Goal: Task Accomplishment & Management: Use online tool/utility

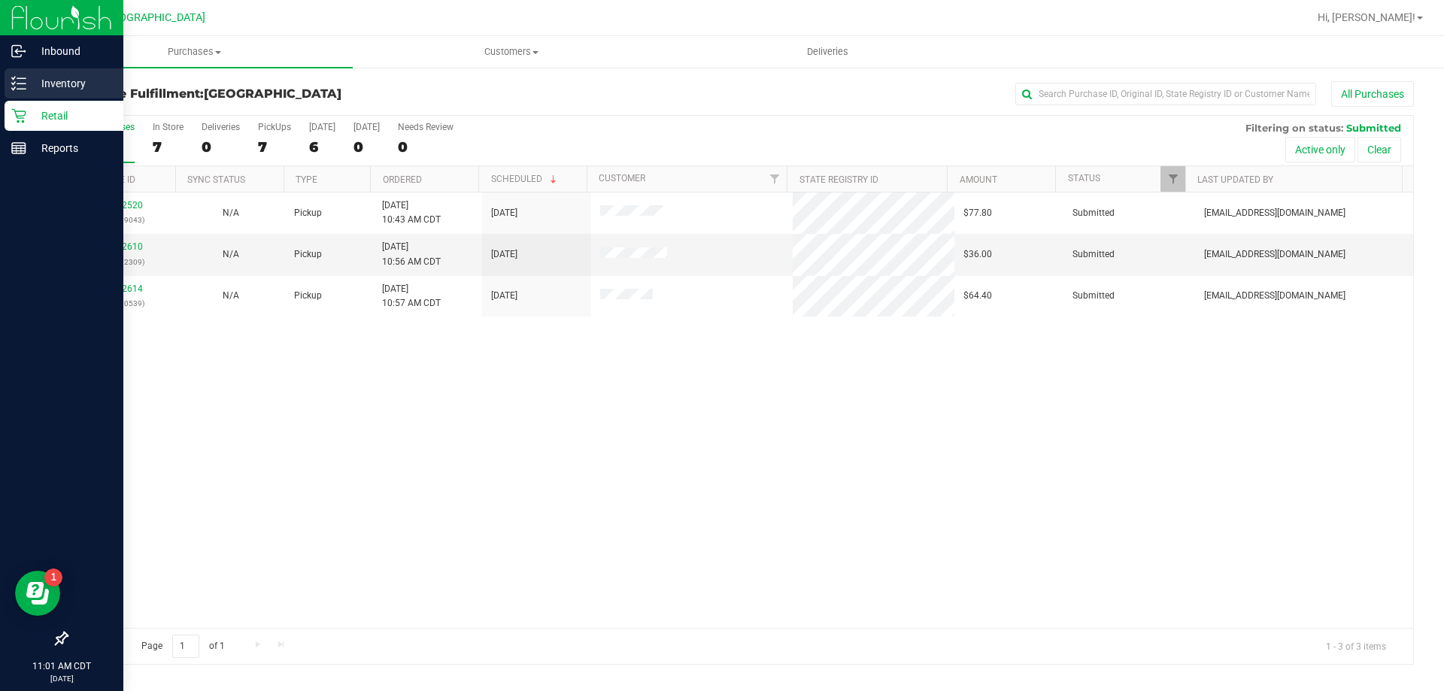
click at [49, 85] on p "Inventory" at bounding box center [71, 83] width 90 height 18
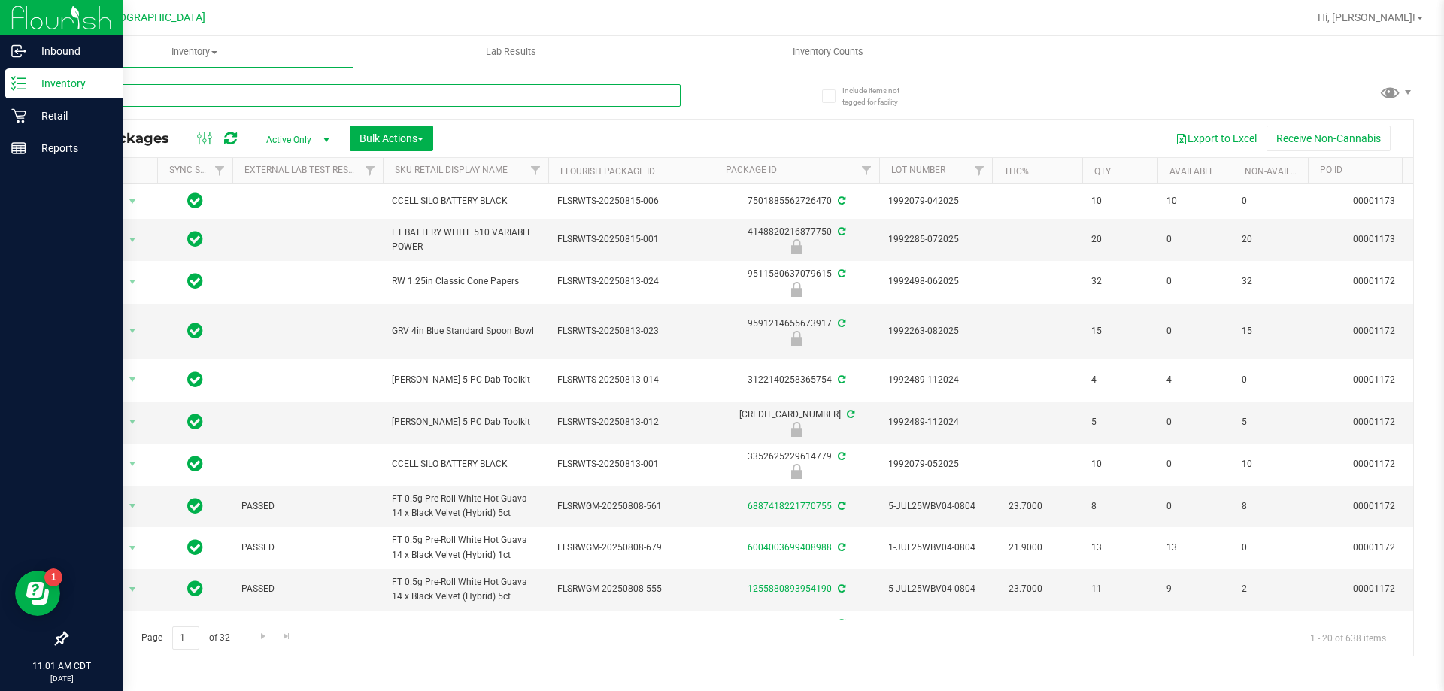
click at [549, 89] on input "text" at bounding box center [373, 95] width 614 height 23
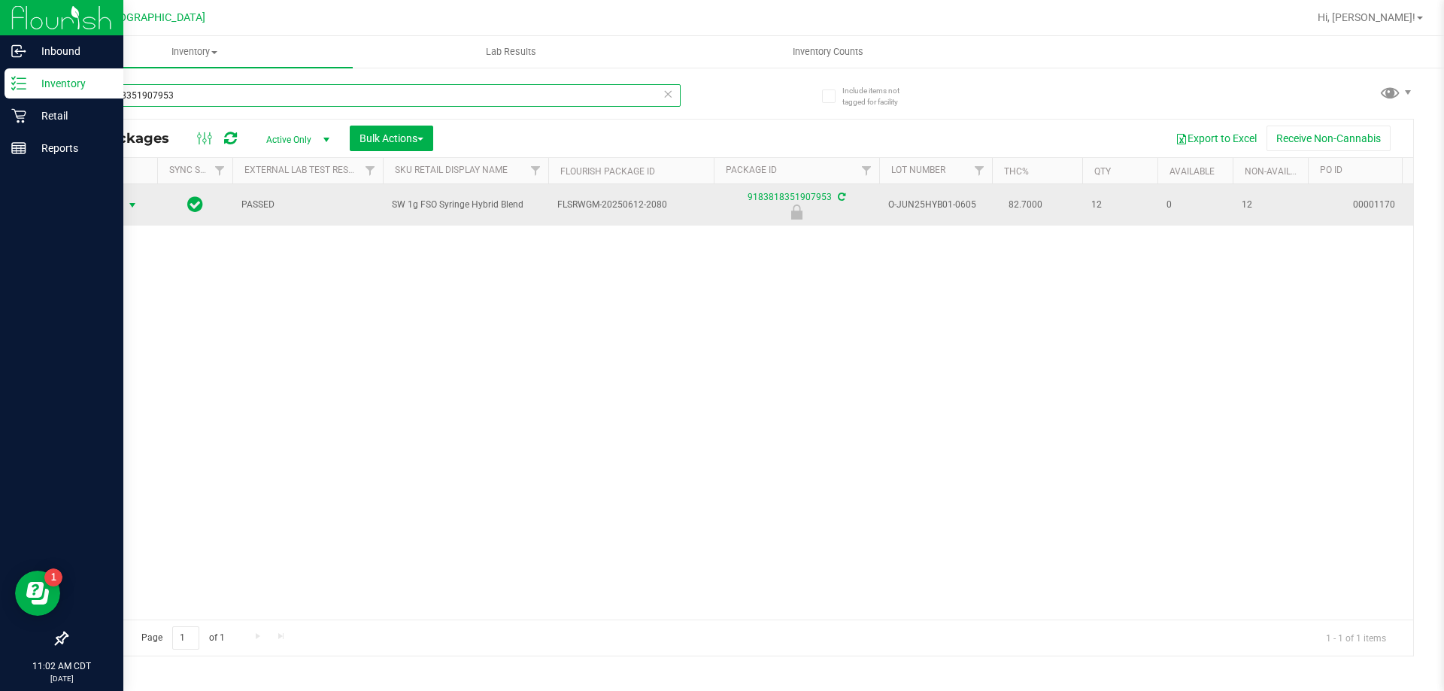
type input "9183818351907953"
click at [105, 202] on span "Action" at bounding box center [102, 205] width 41 height 21
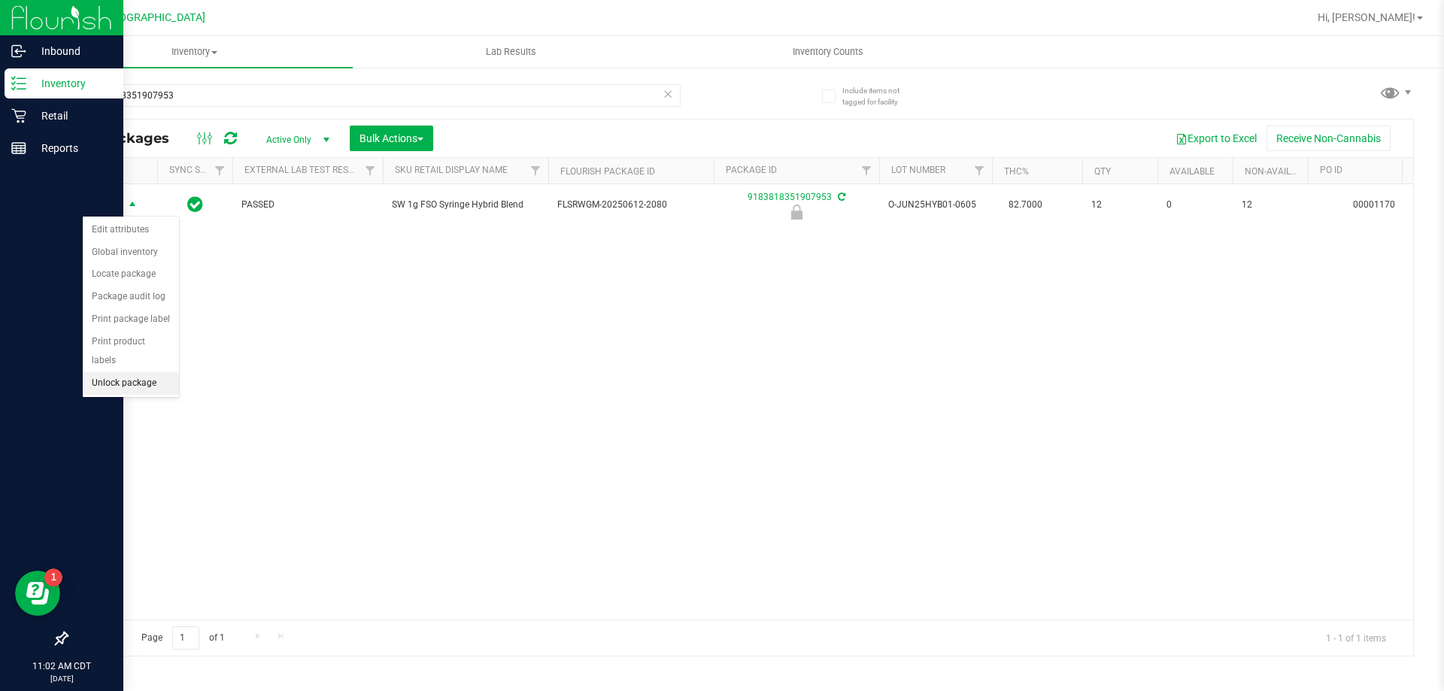
click at [159, 372] on li "Unlock package" at bounding box center [131, 383] width 96 height 23
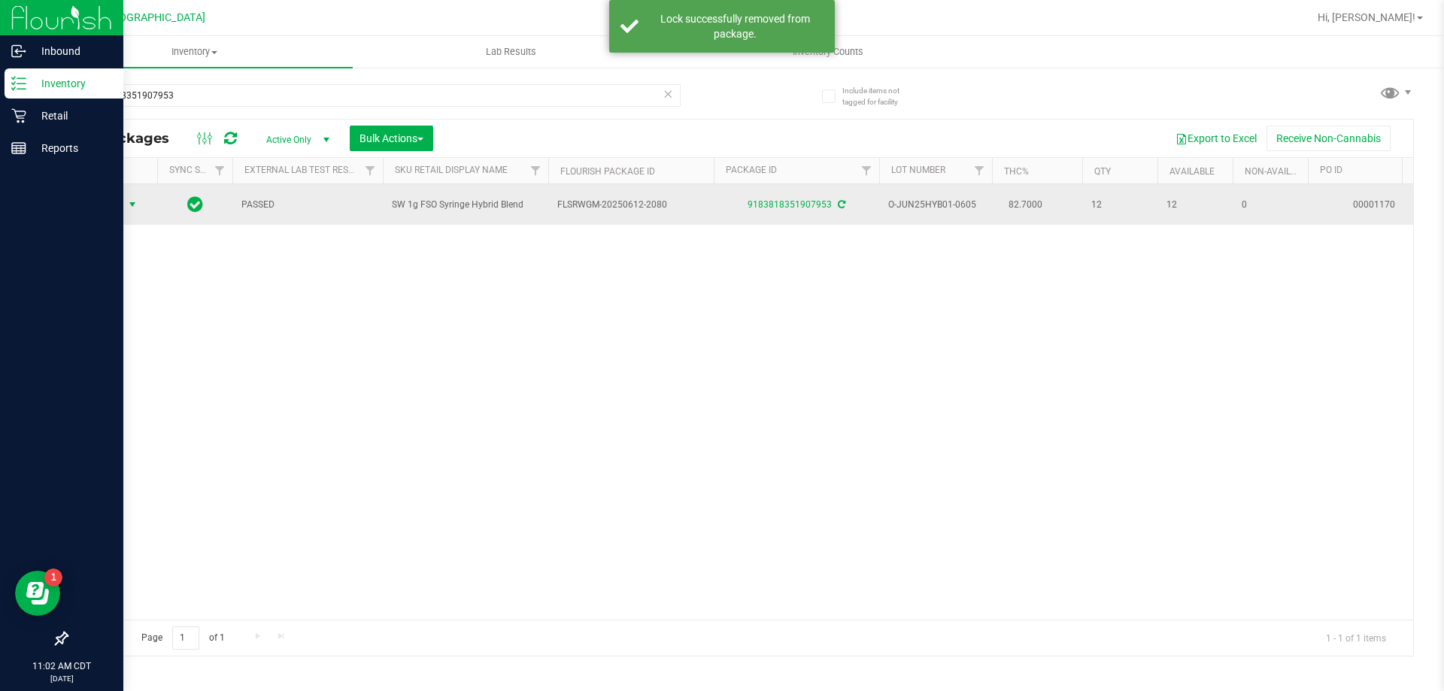
click at [129, 200] on span "select" at bounding box center [132, 205] width 12 height 12
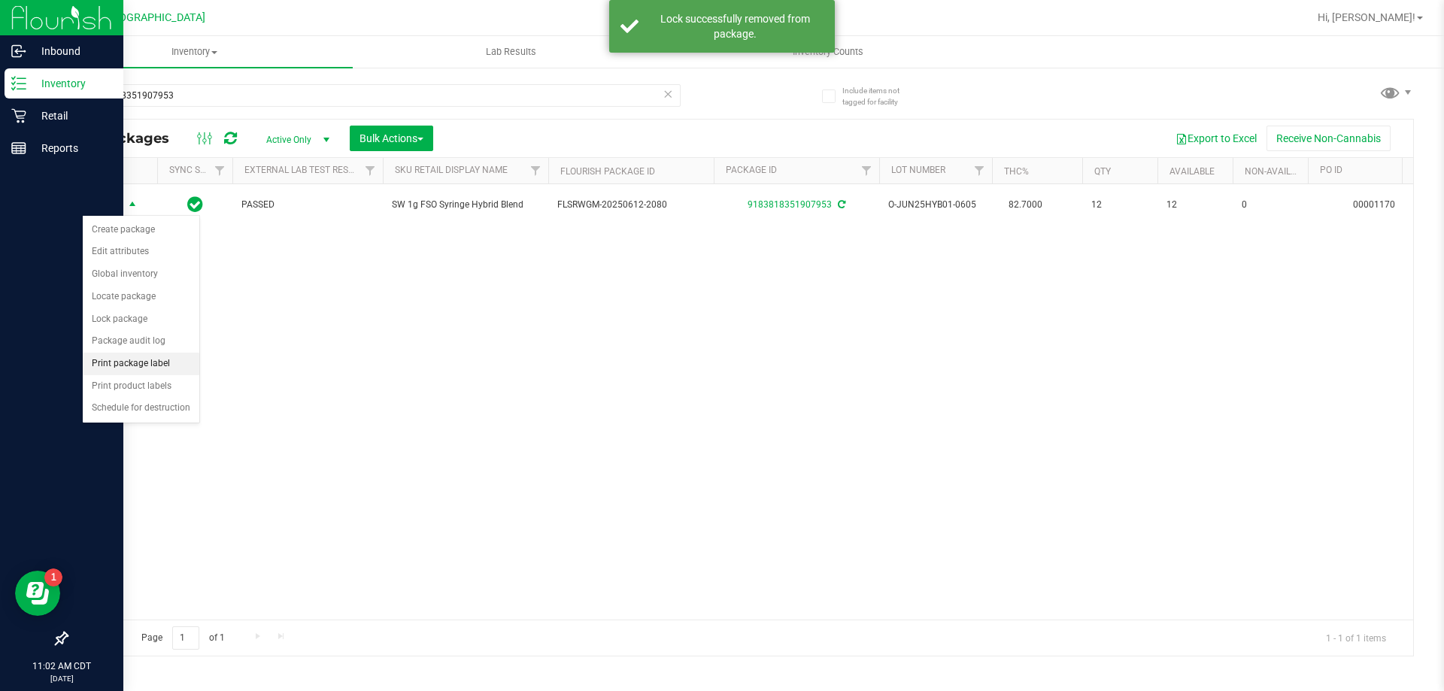
click at [164, 363] on li "Print package label" at bounding box center [141, 364] width 117 height 23
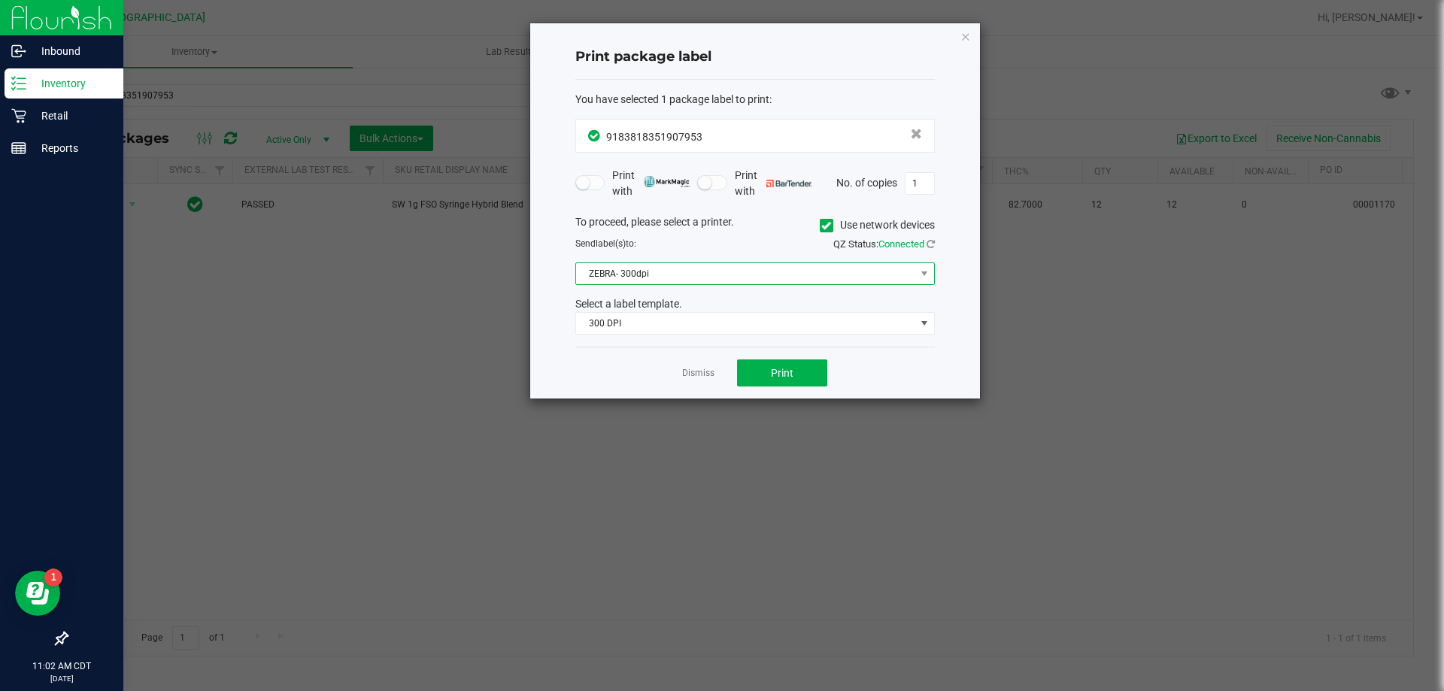
click at [727, 268] on span "ZEBRA- 300dpi" at bounding box center [745, 273] width 339 height 21
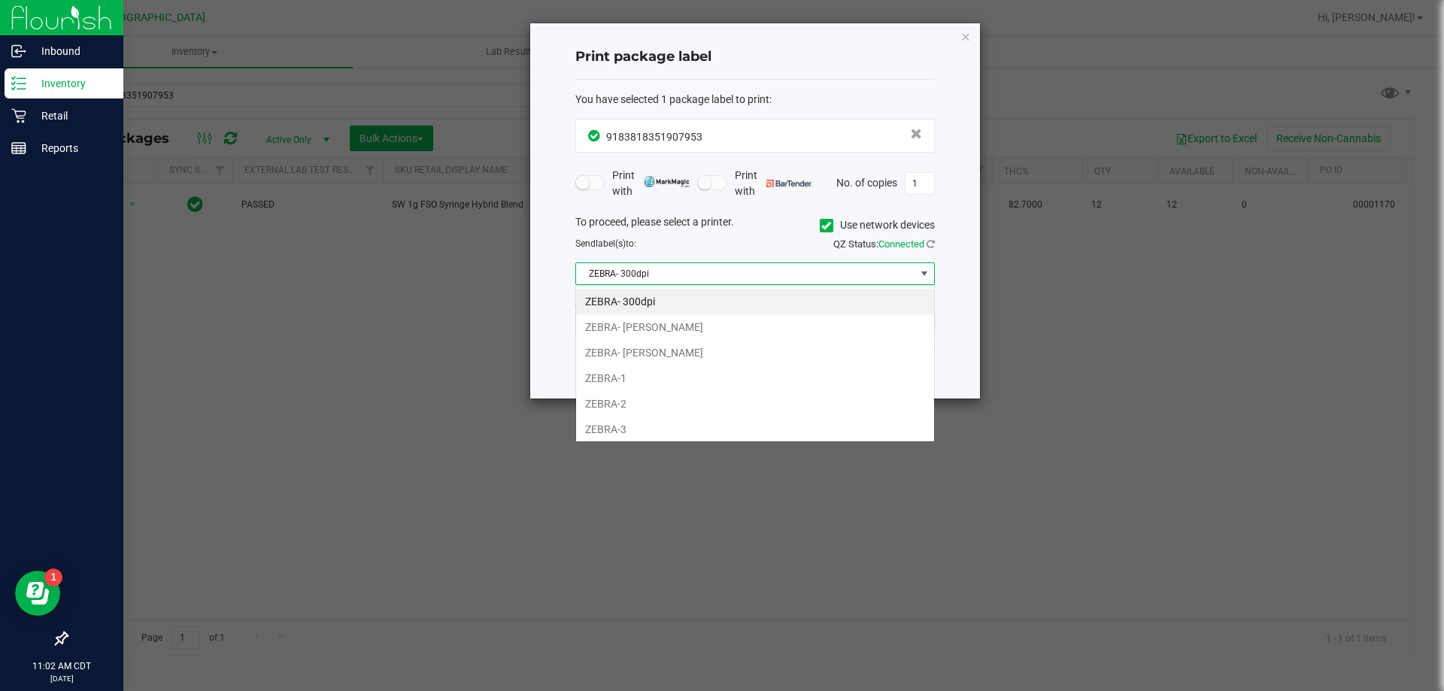
scroll to position [23, 359]
click at [695, 392] on li "ZEBRA-2" at bounding box center [755, 404] width 358 height 26
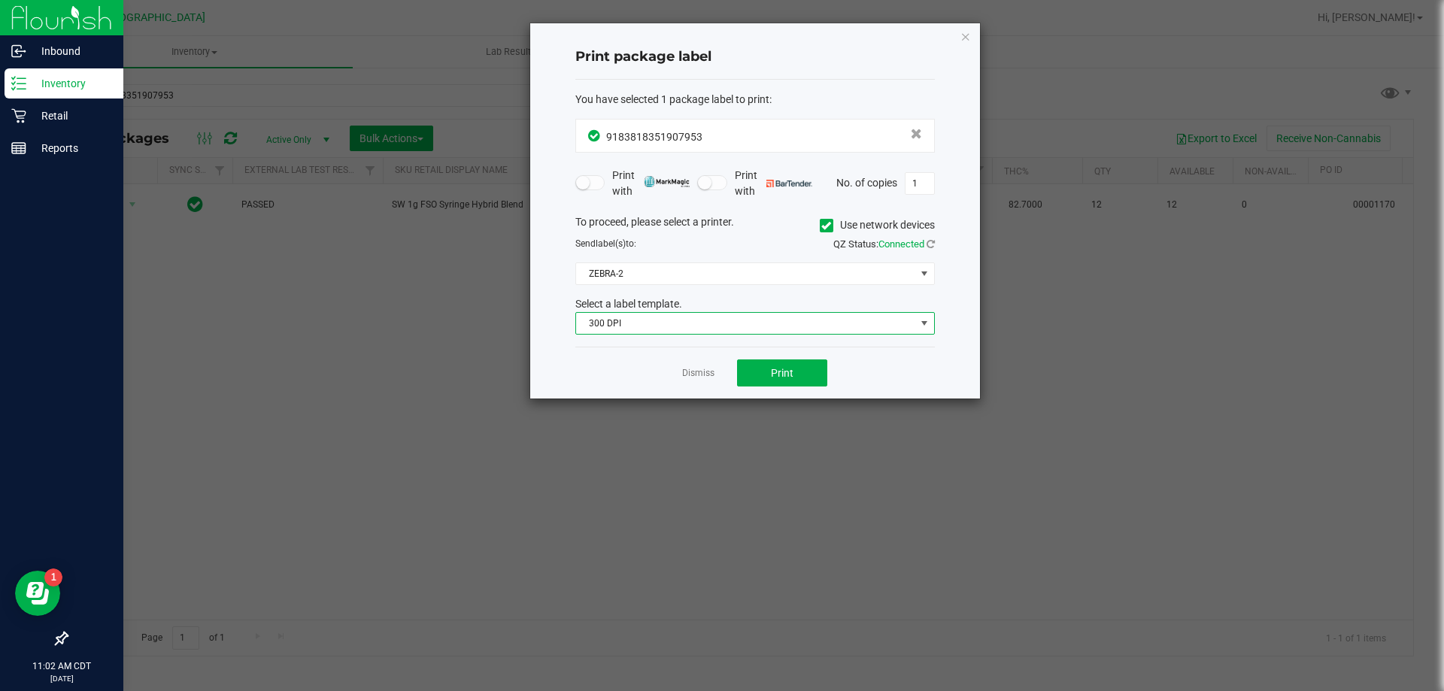
click at [716, 332] on span "300 DPI" at bounding box center [745, 323] width 339 height 21
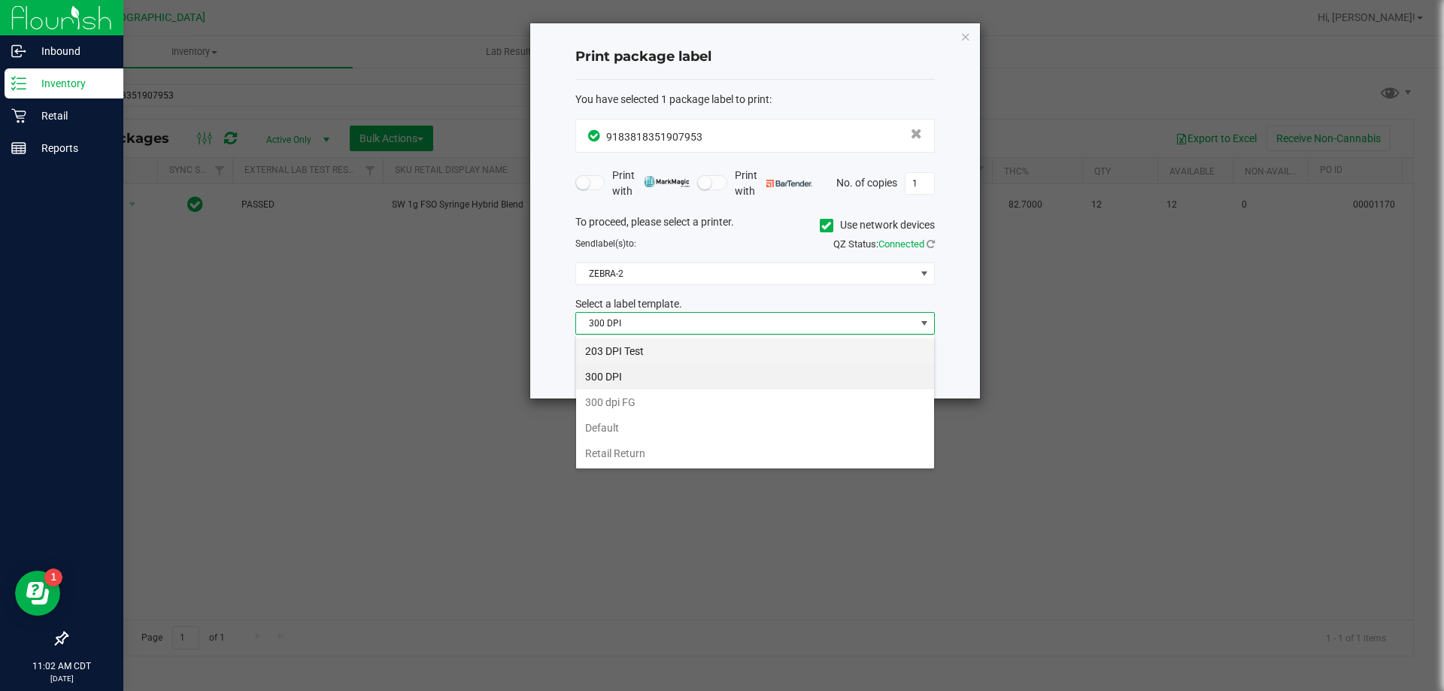
click at [709, 347] on li "203 DPI Test" at bounding box center [755, 351] width 358 height 26
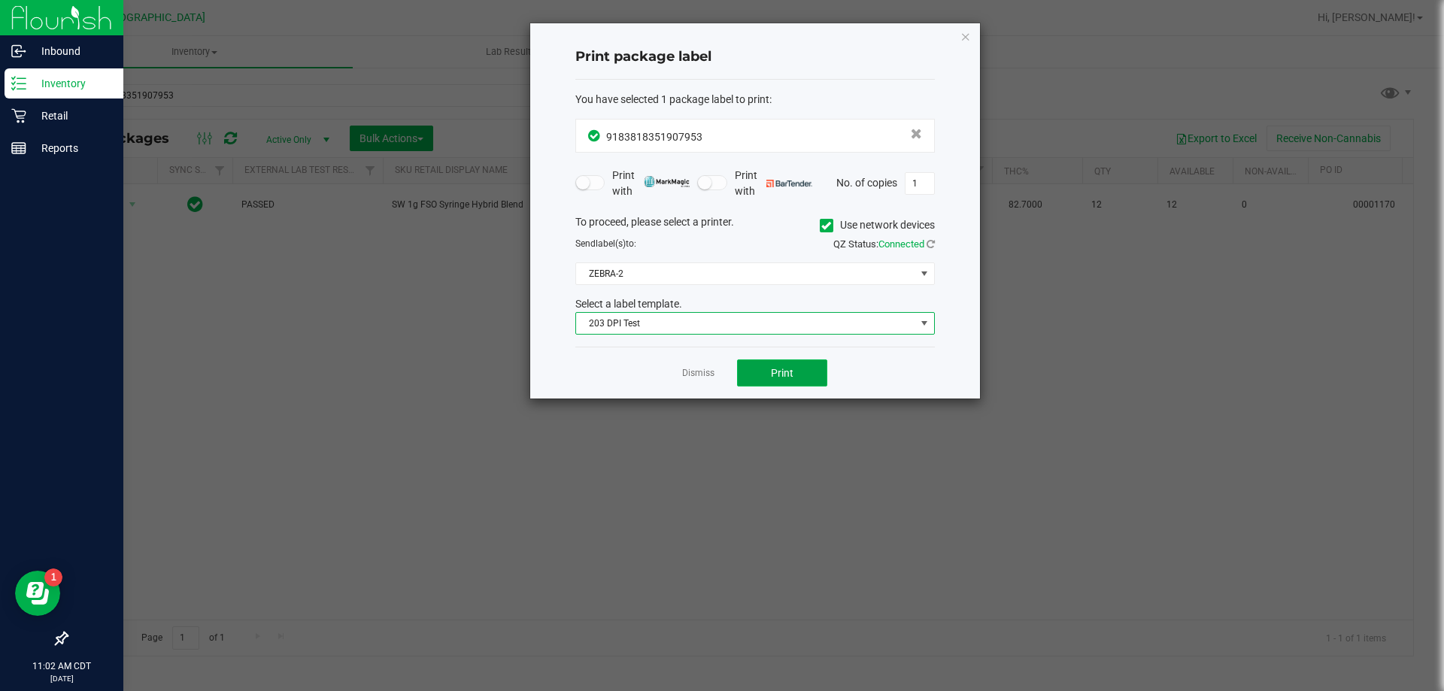
click at [776, 375] on span "Print" at bounding box center [782, 373] width 23 height 12
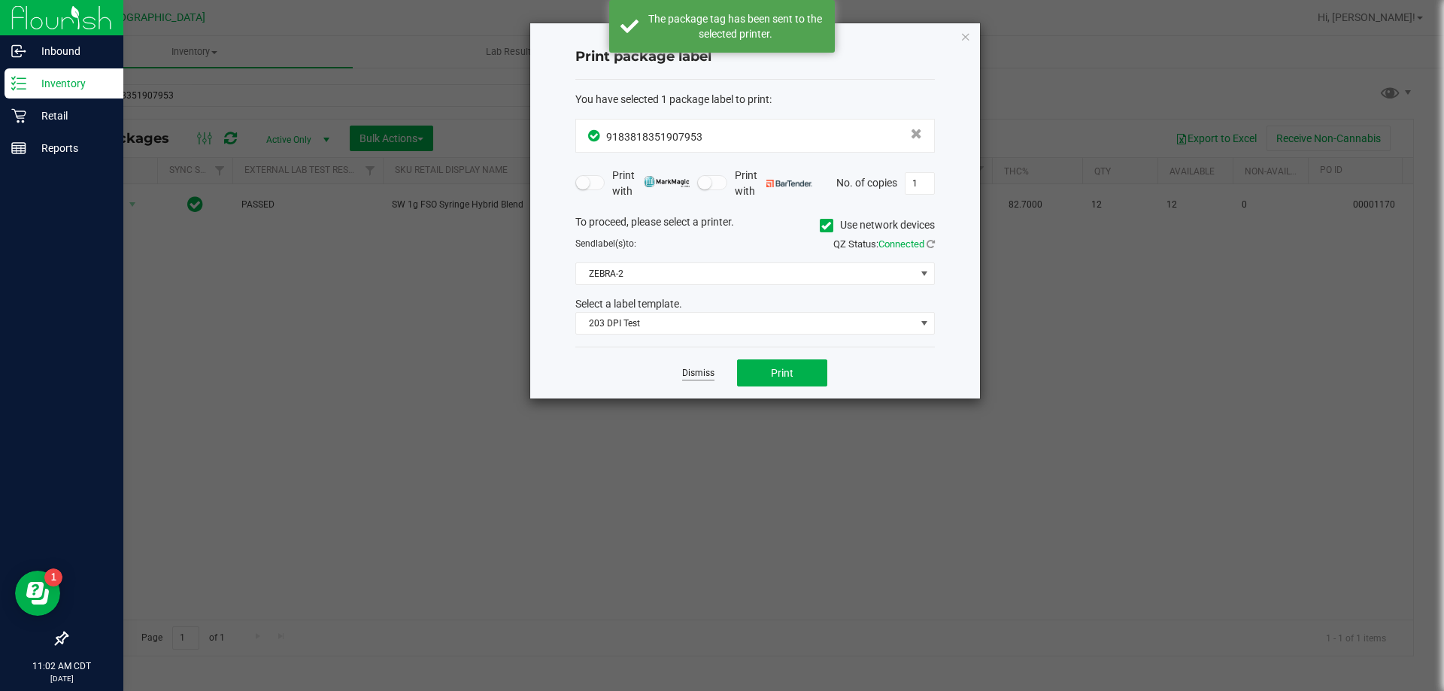
click at [697, 373] on link "Dismiss" at bounding box center [698, 373] width 32 height 13
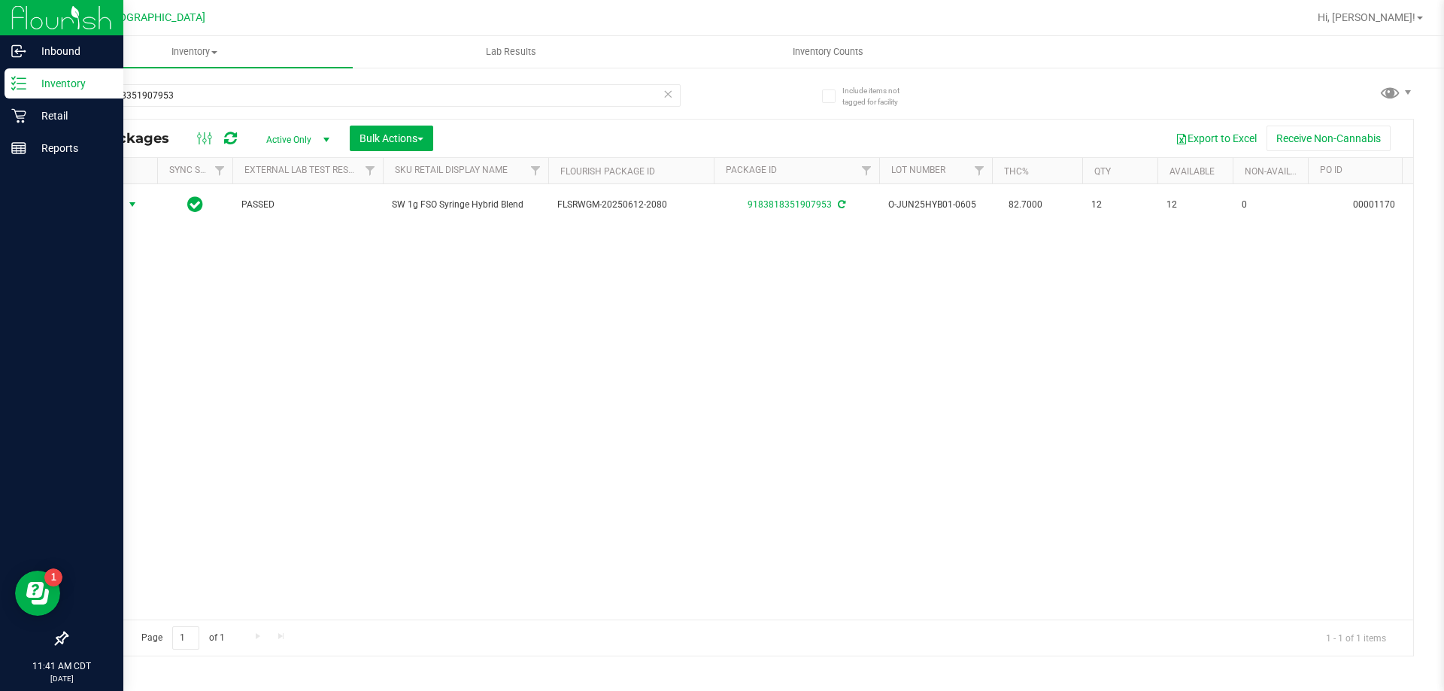
click at [666, 96] on icon at bounding box center [668, 93] width 11 height 18
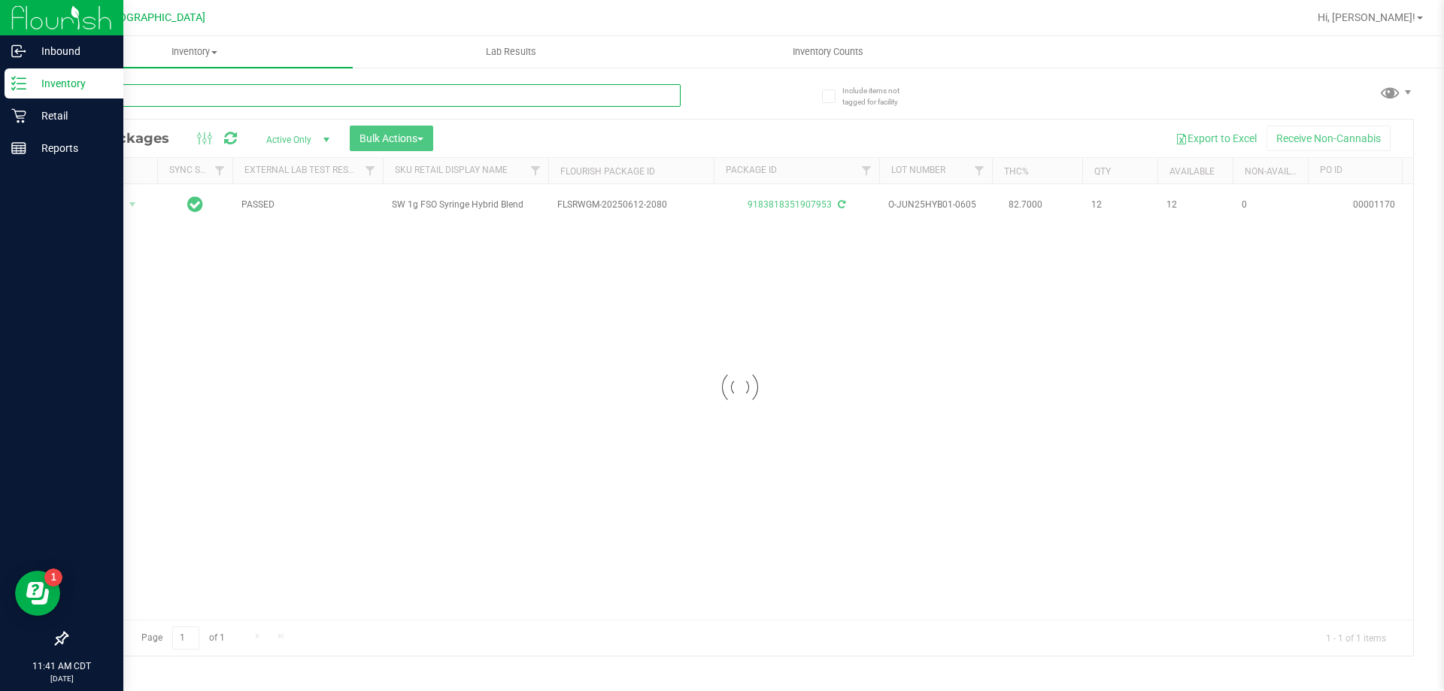
click at [655, 96] on input "text" at bounding box center [373, 95] width 614 height 23
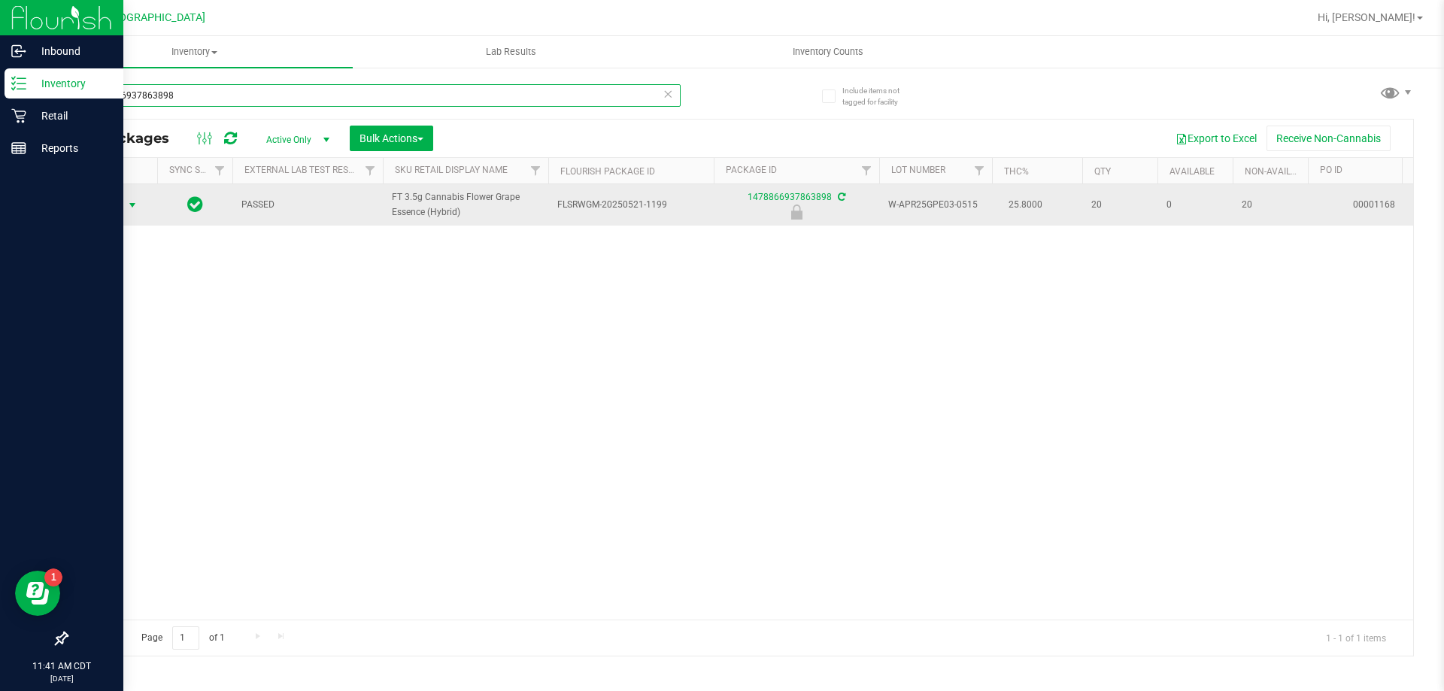
type input "1478866937863898"
click at [109, 205] on span "Action" at bounding box center [102, 205] width 41 height 21
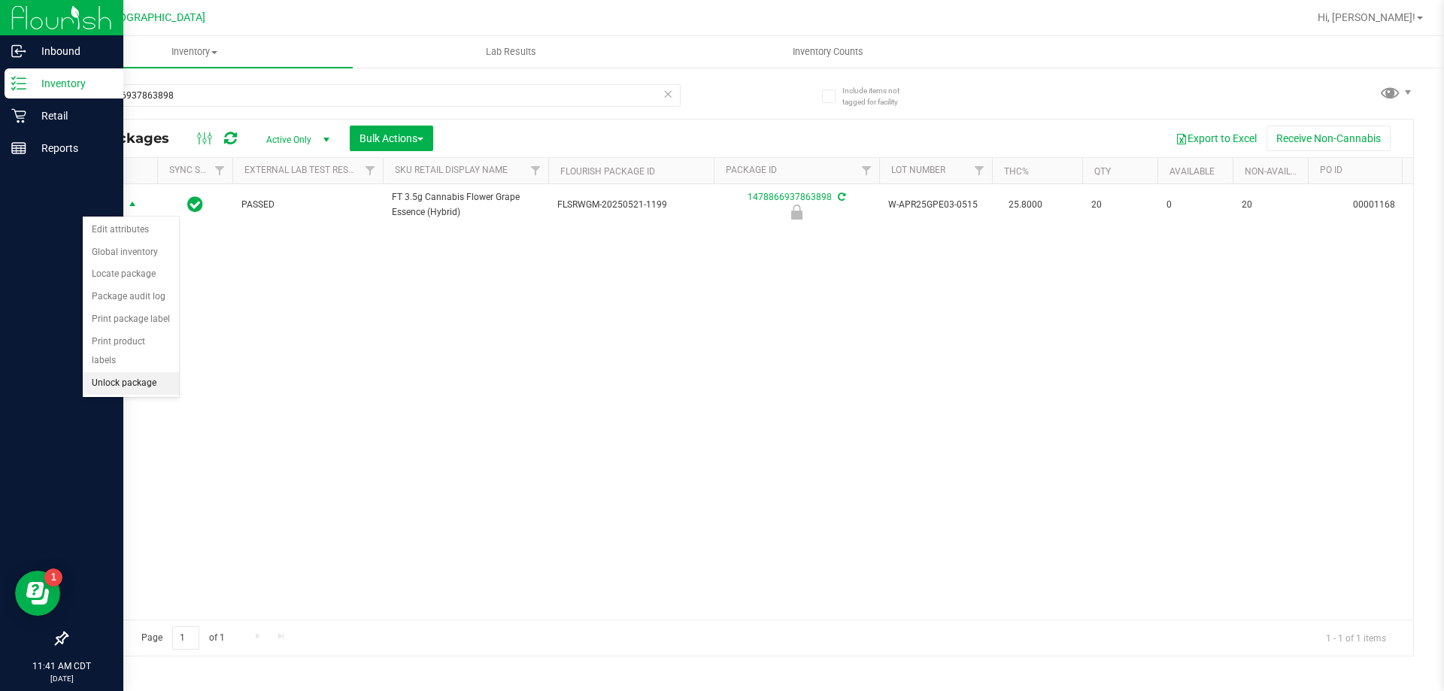
click at [121, 372] on li "Unlock package" at bounding box center [131, 383] width 96 height 23
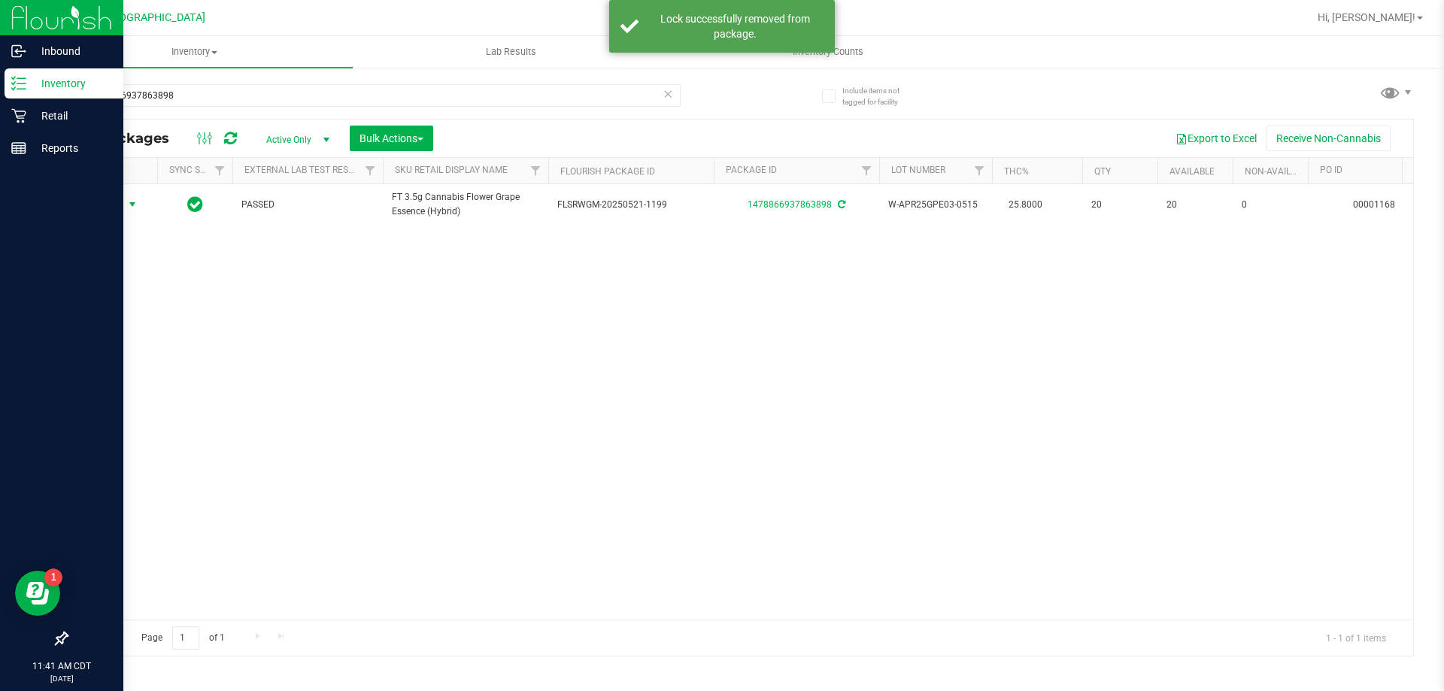
click at [109, 205] on span "Action" at bounding box center [102, 204] width 41 height 21
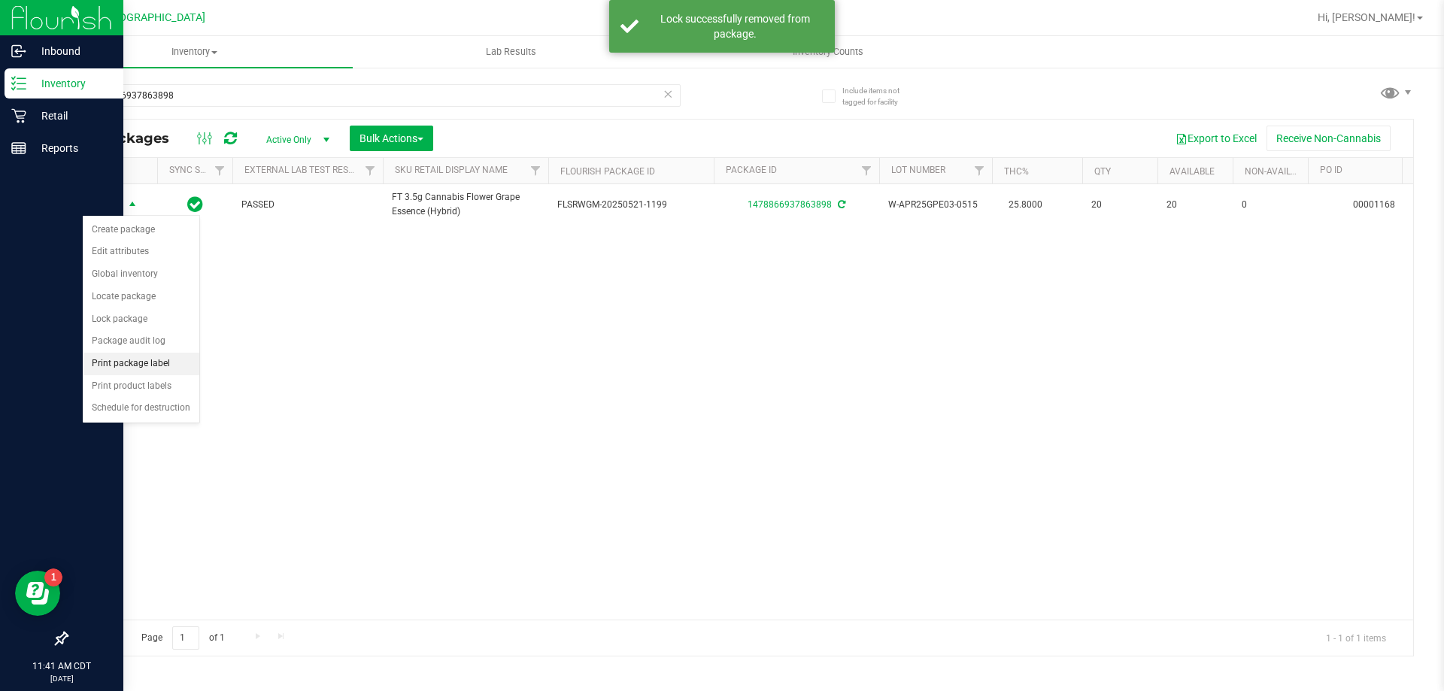
click at [162, 364] on li "Print package label" at bounding box center [141, 364] width 117 height 23
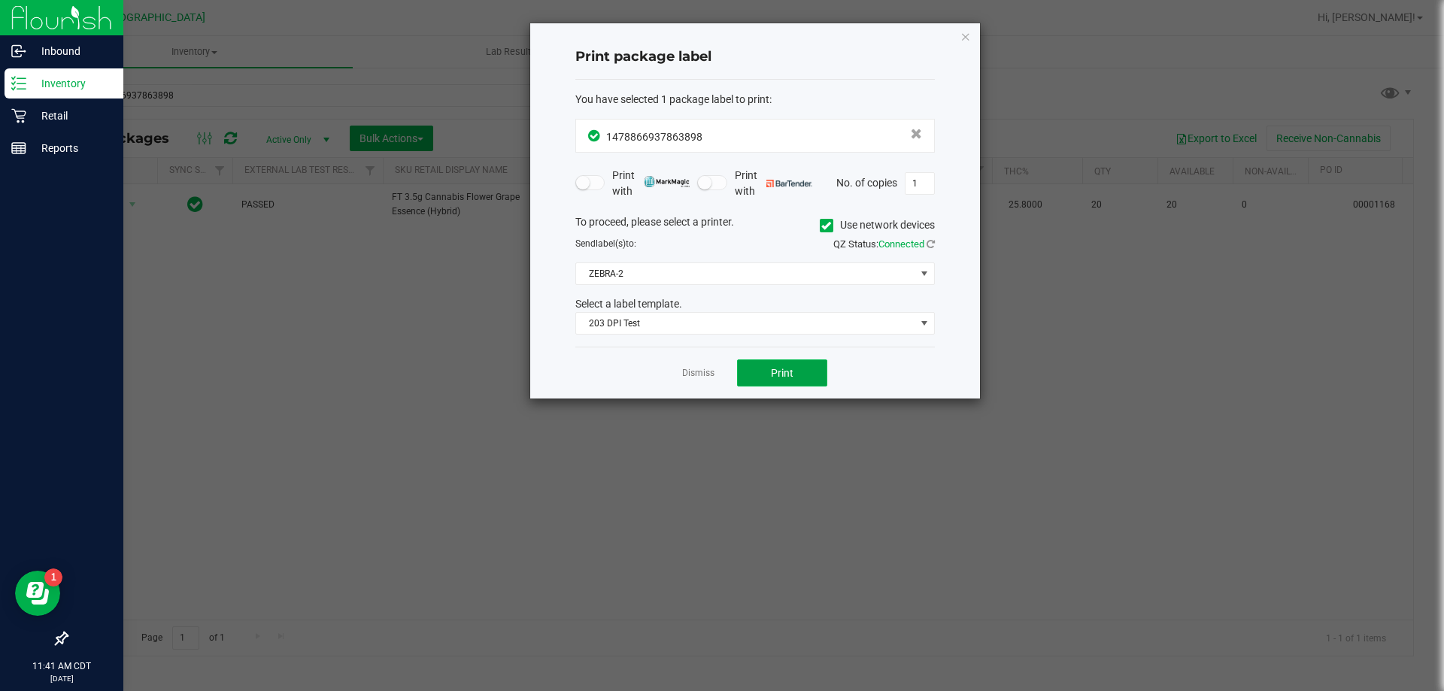
click at [764, 364] on button "Print" at bounding box center [782, 372] width 90 height 27
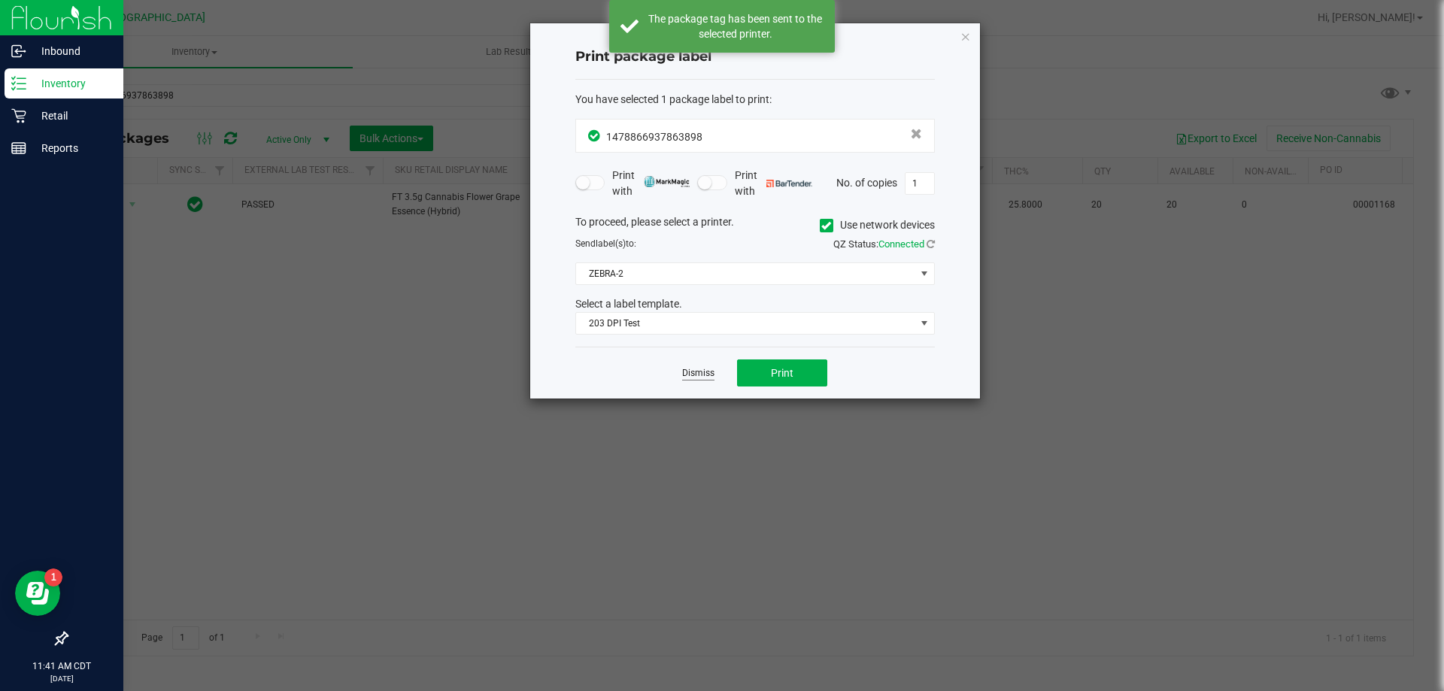
click at [708, 375] on link "Dismiss" at bounding box center [698, 373] width 32 height 13
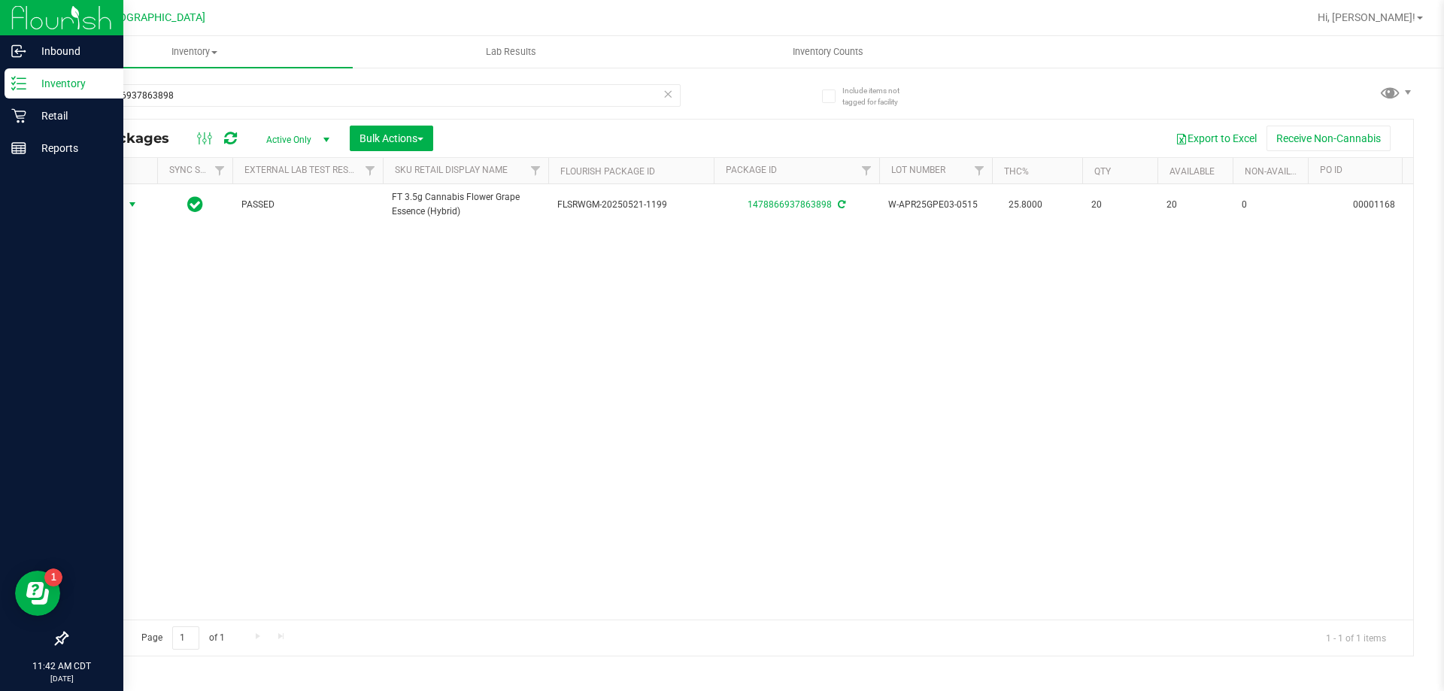
click at [666, 93] on icon at bounding box center [668, 93] width 11 height 18
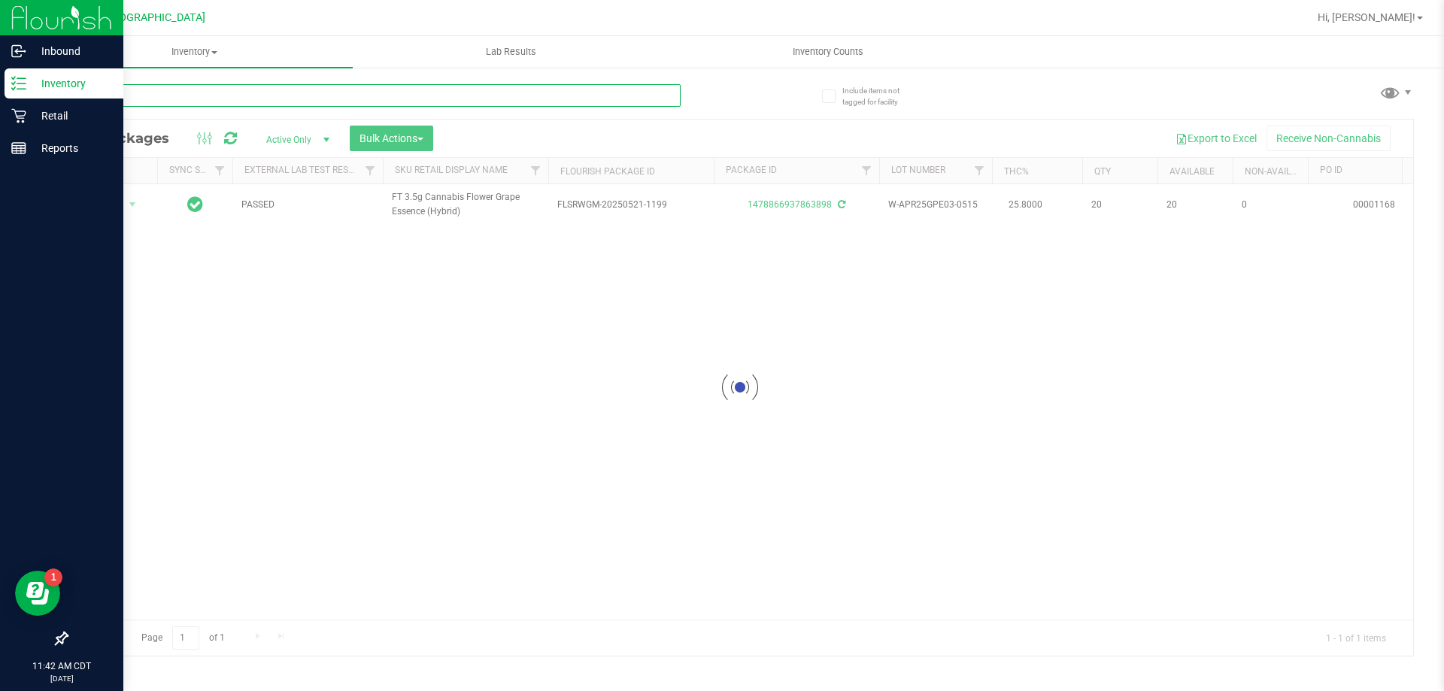
click at [651, 98] on input "text" at bounding box center [373, 95] width 614 height 23
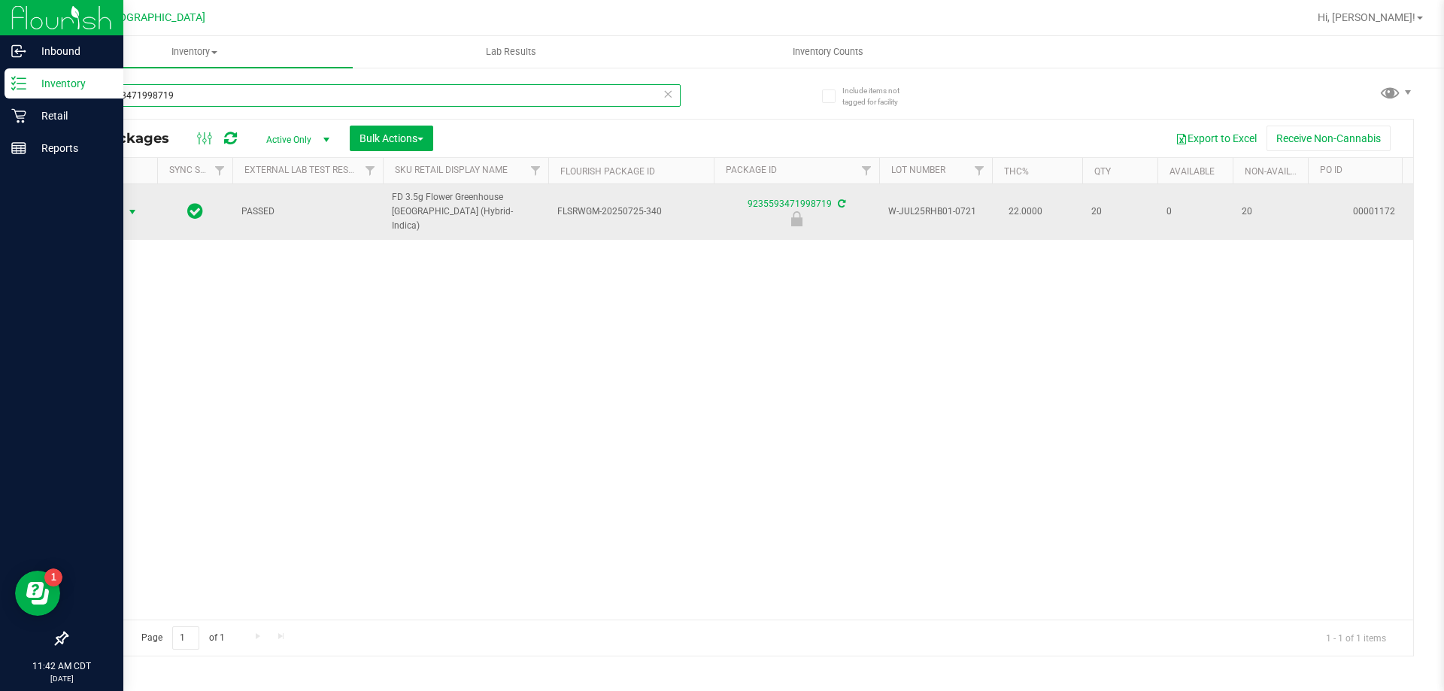
type input "9235593471998719"
click at [107, 204] on span "Action" at bounding box center [102, 212] width 41 height 21
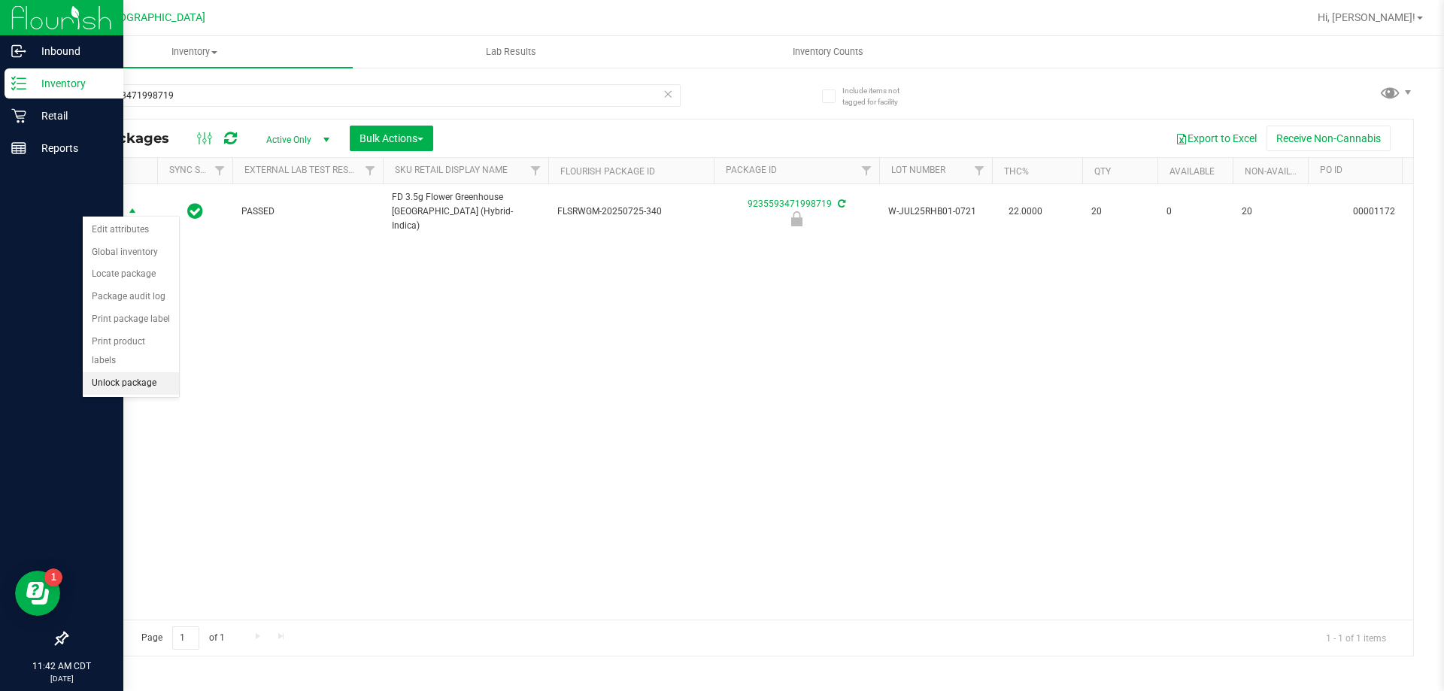
click at [119, 372] on li "Unlock package" at bounding box center [131, 383] width 96 height 23
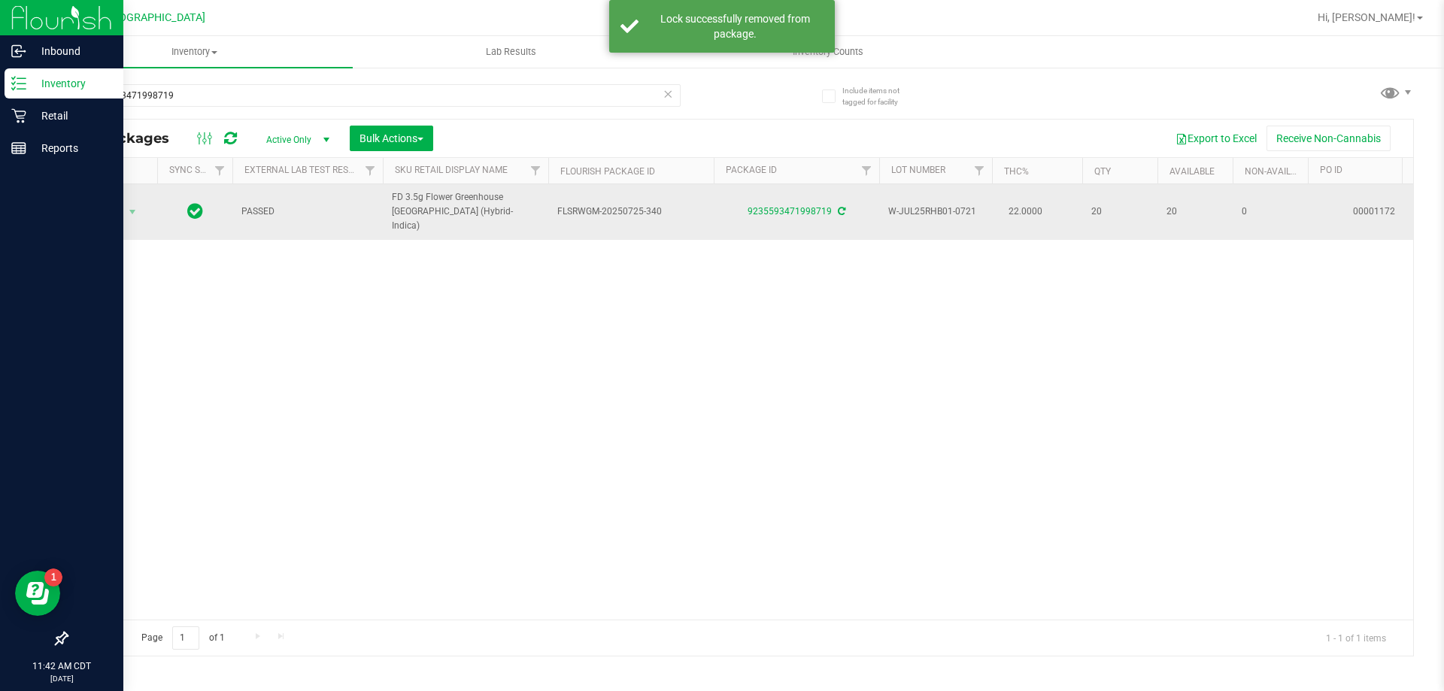
click at [109, 217] on td "Action Action Create package Edit attributes Global inventory Locate package Lo…" at bounding box center [112, 212] width 90 height 56
click at [117, 202] on span "Action" at bounding box center [102, 212] width 41 height 21
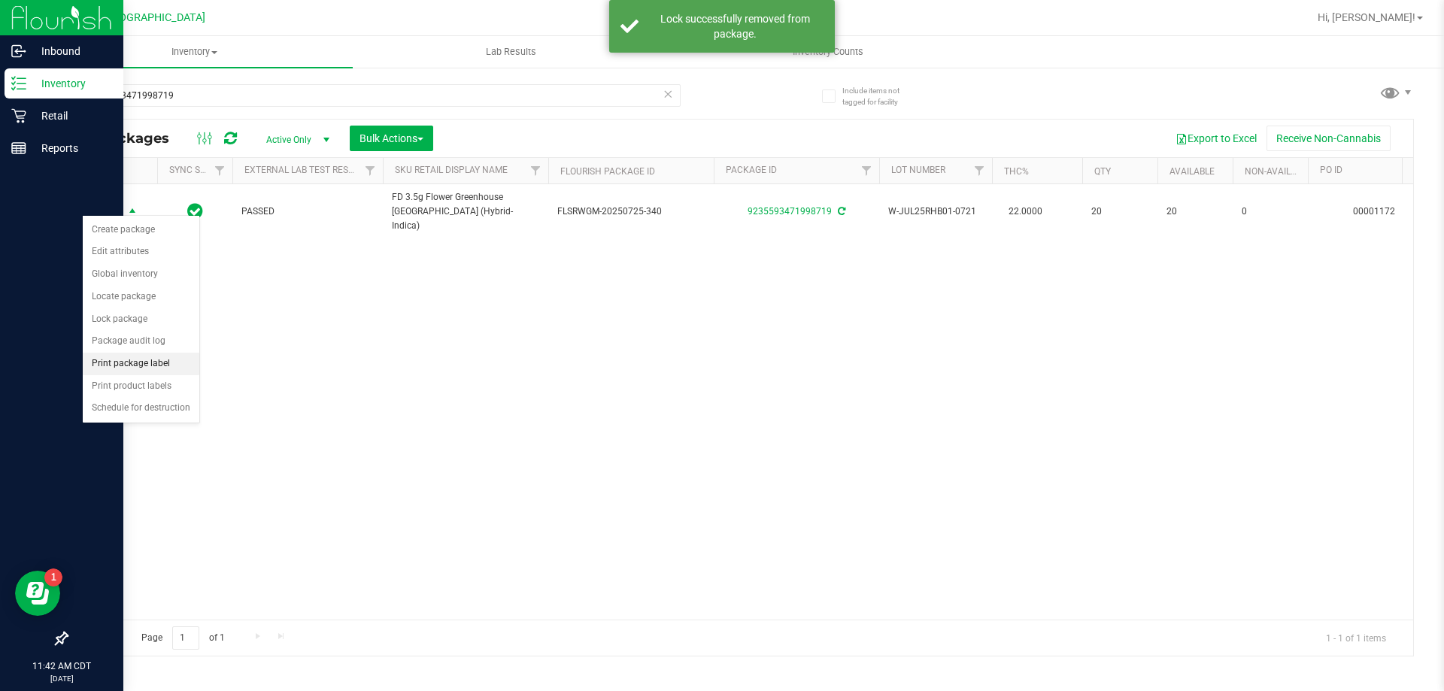
click at [159, 369] on li "Print package label" at bounding box center [141, 364] width 117 height 23
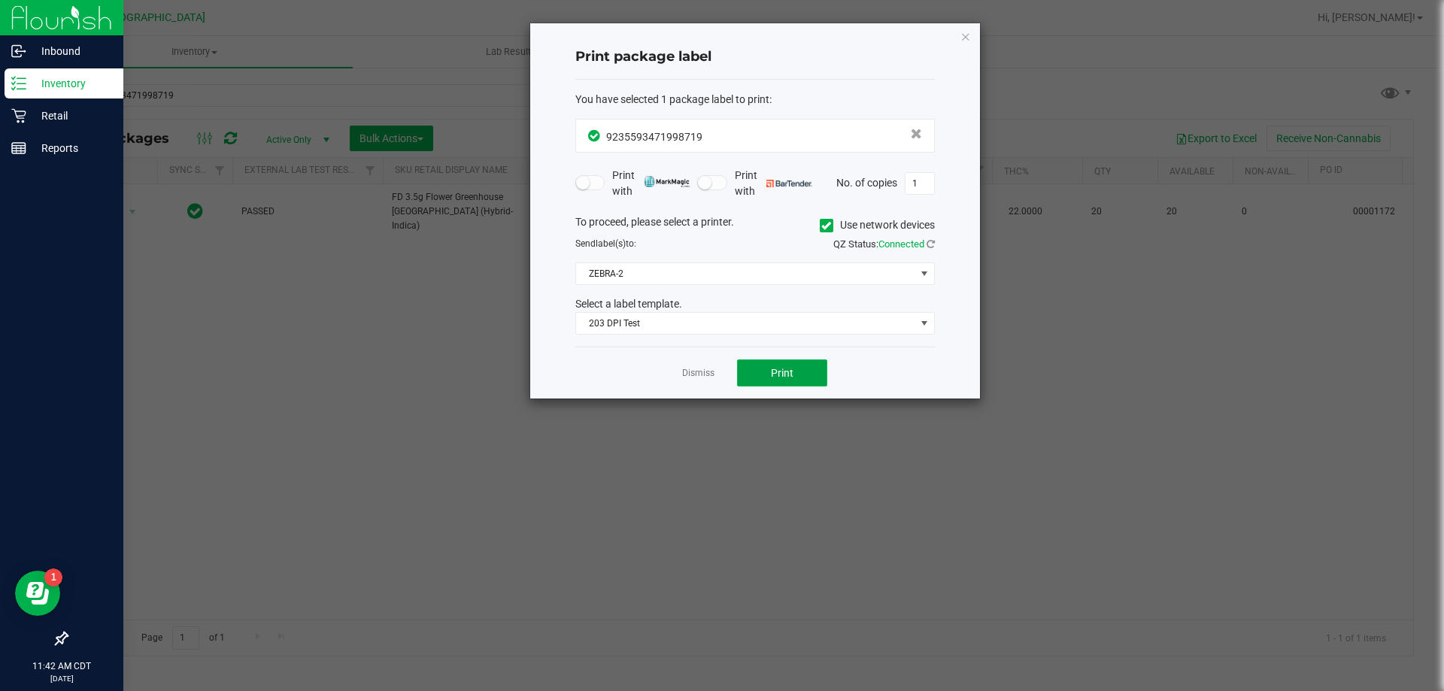
click at [790, 363] on button "Print" at bounding box center [782, 372] width 90 height 27
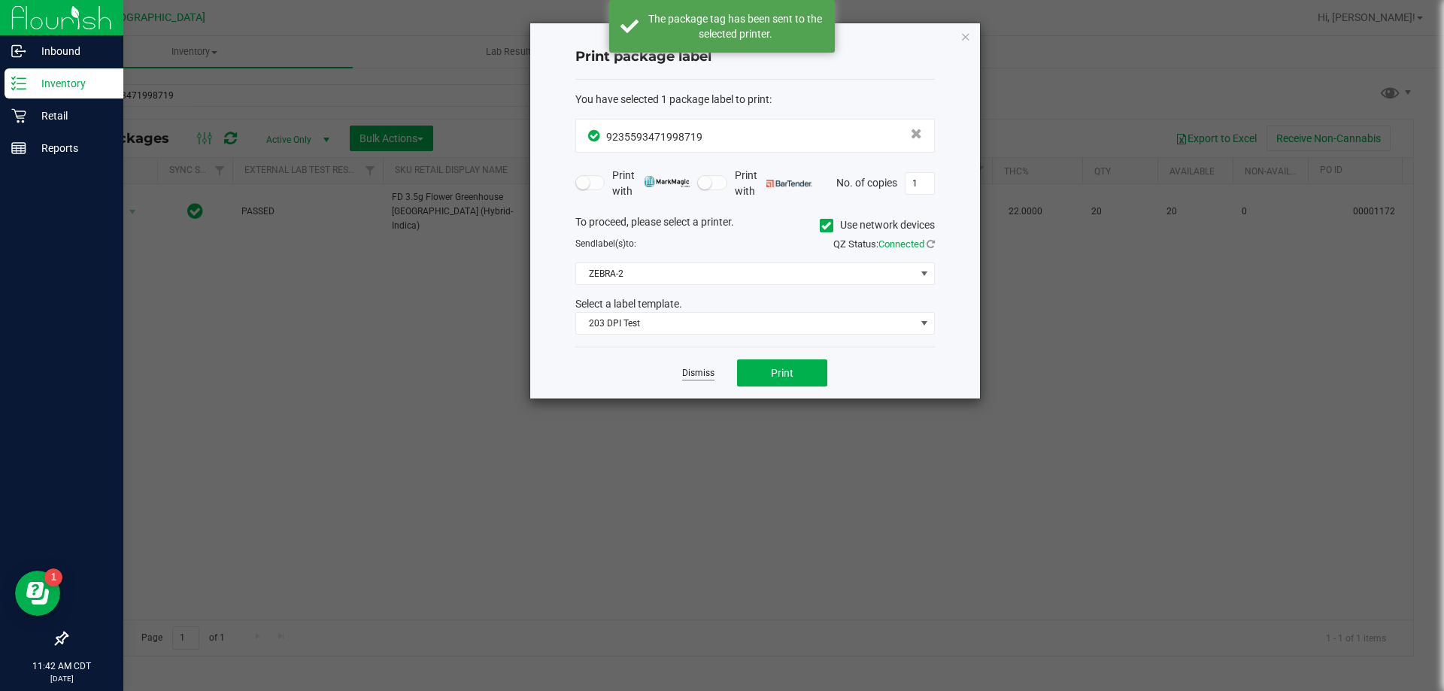
click at [696, 373] on link "Dismiss" at bounding box center [698, 373] width 32 height 13
